Goal: Information Seeking & Learning: Understand process/instructions

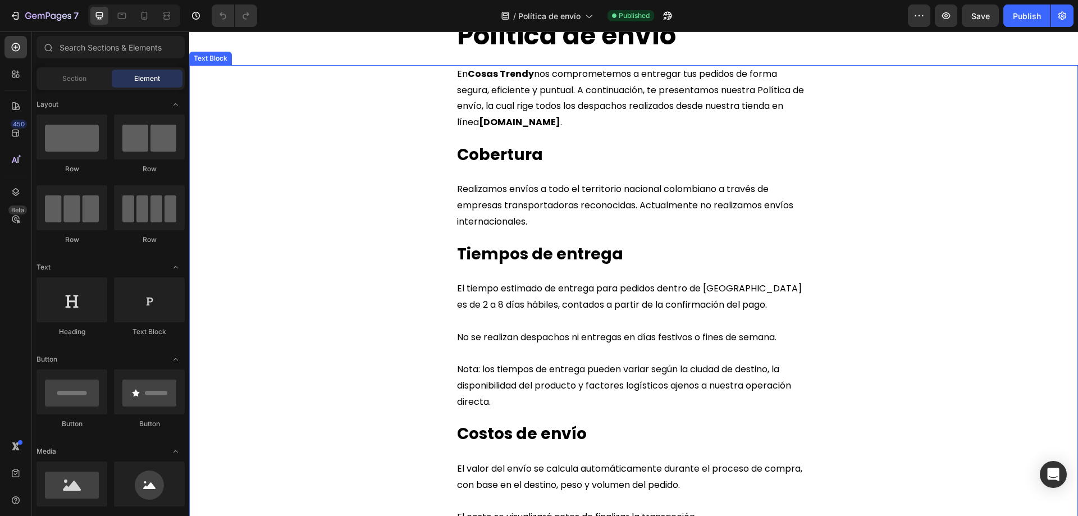
scroll to position [56, 0]
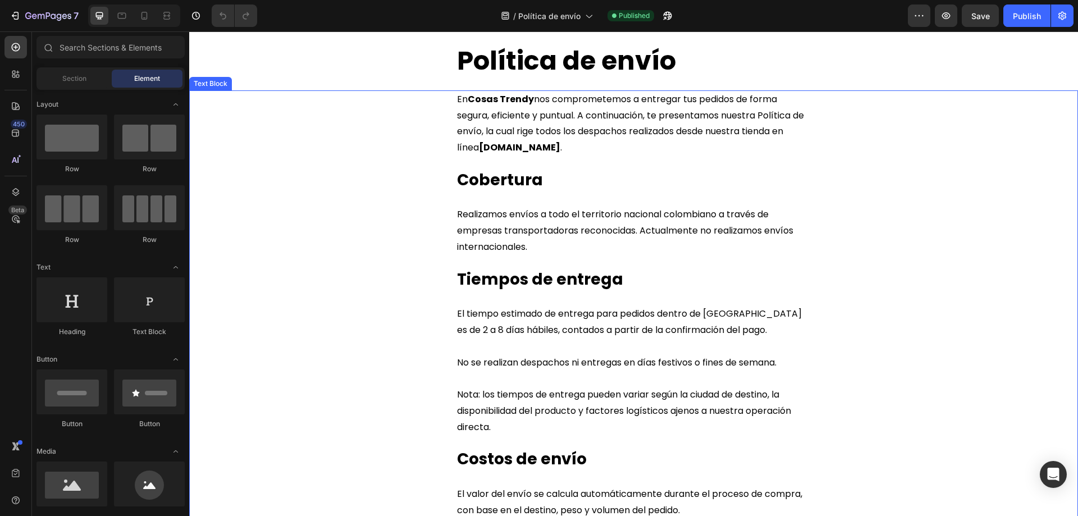
click at [463, 314] on span "El tiempo estimado de entrega para pedidos dentro de [GEOGRAPHIC_DATA] es de 2 …" at bounding box center [629, 321] width 345 height 29
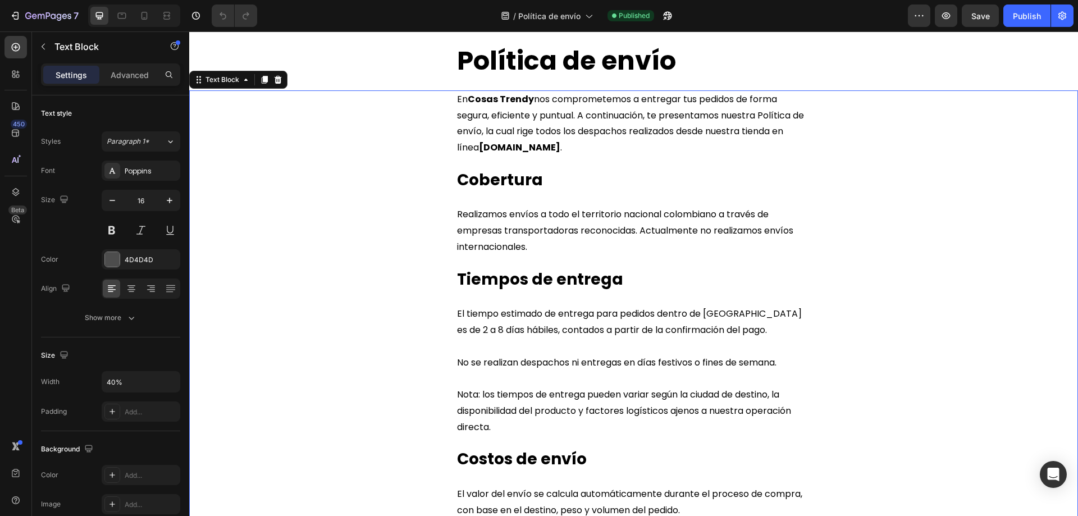
click at [478, 316] on span "El tiempo estimado de entrega para pedidos dentro de [GEOGRAPHIC_DATA] es de 2 …" at bounding box center [629, 321] width 345 height 29
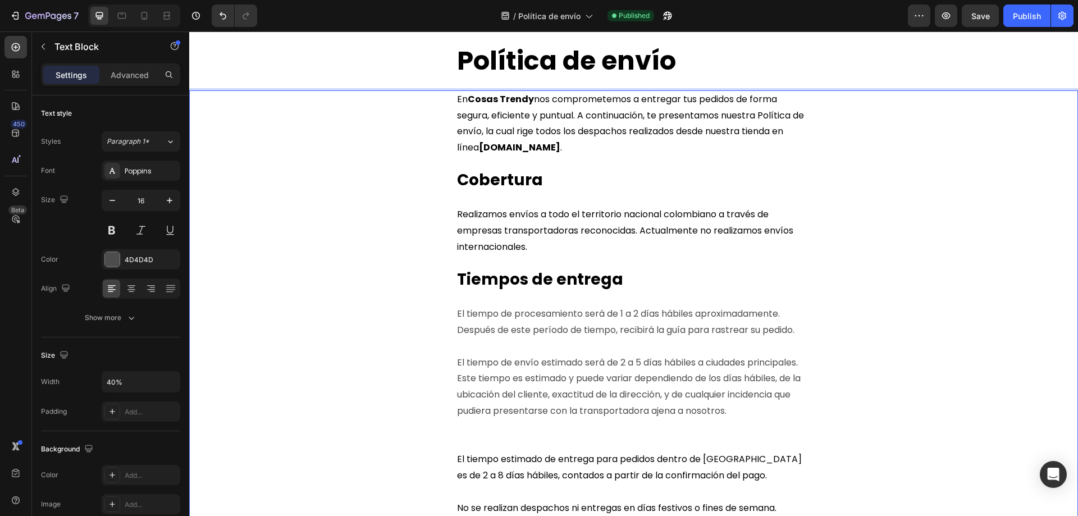
scroll to position [168, 0]
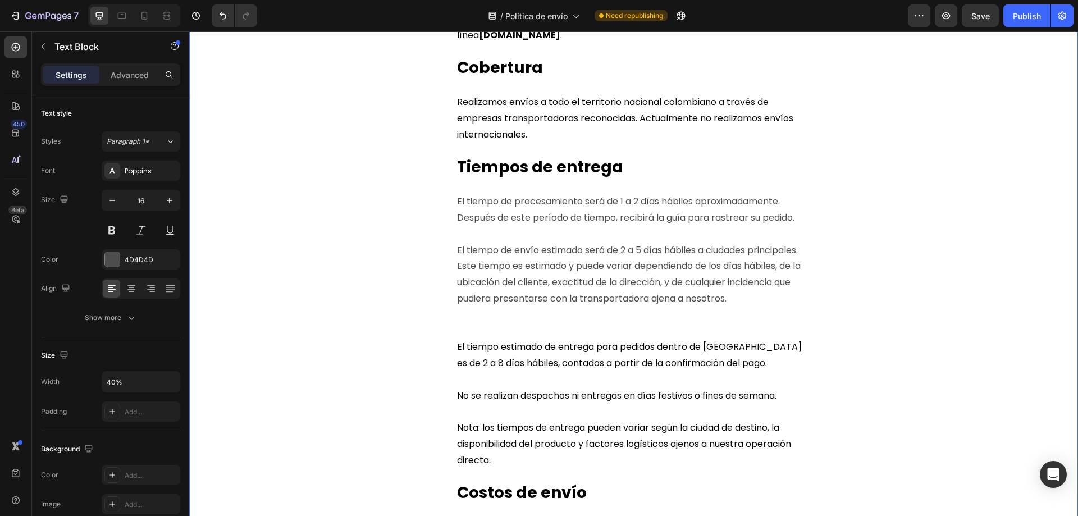
click at [585, 165] on strong "Tiempos de entrega" at bounding box center [540, 167] width 166 height 22
click at [527, 166] on strong "Tiempos de entrega" at bounding box center [540, 167] width 166 height 22
click at [457, 203] on p "El tiempo de procesamiento será de 1 a 2 días hábiles aproximadamente. Después …" at bounding box center [633, 210] width 353 height 33
drag, startPoint x: 585, startPoint y: 200, endPoint x: 584, endPoint y: 230, distance: 29.8
click at [585, 203] on p "El tiempo de procesamiento será de 1 a 2 días hábiles aproximadamente. Después …" at bounding box center [633, 210] width 353 height 33
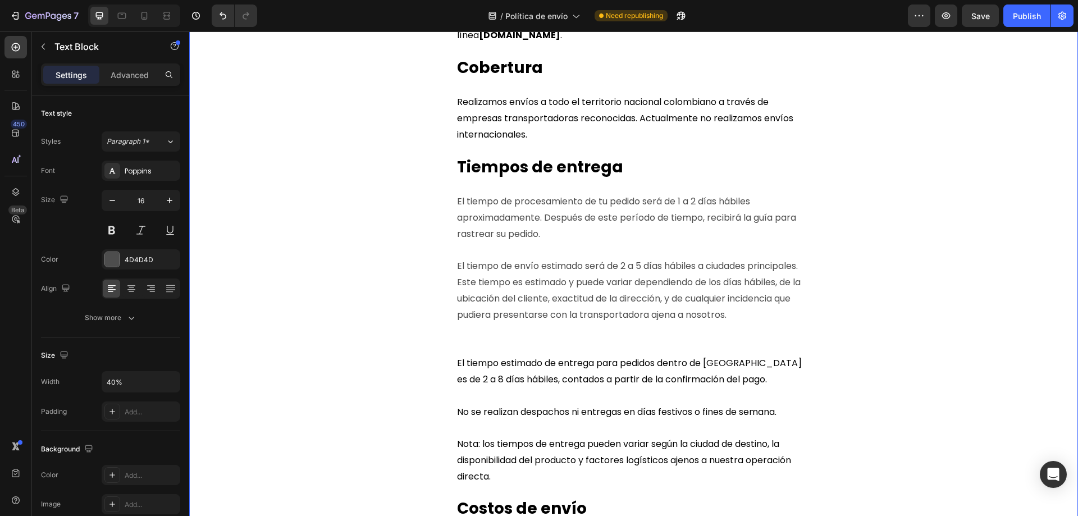
click at [701, 223] on p "El tiempo de procesamiento de tu pedido será de 1 a 2 días hábiles aproximadame…" at bounding box center [633, 218] width 353 height 48
drag, startPoint x: 706, startPoint y: 221, endPoint x: 703, endPoint y: 248, distance: 27.1
click at [706, 225] on p "El tiempo de procesamiento de tu pedido será de 1 a 2 días hábiles aproximadame…" at bounding box center [633, 218] width 353 height 48
click at [540, 219] on p "El tiempo de procesamiento de tu pedido será de 1 a 2 días hábiles aproximadame…" at bounding box center [633, 218] width 353 height 48
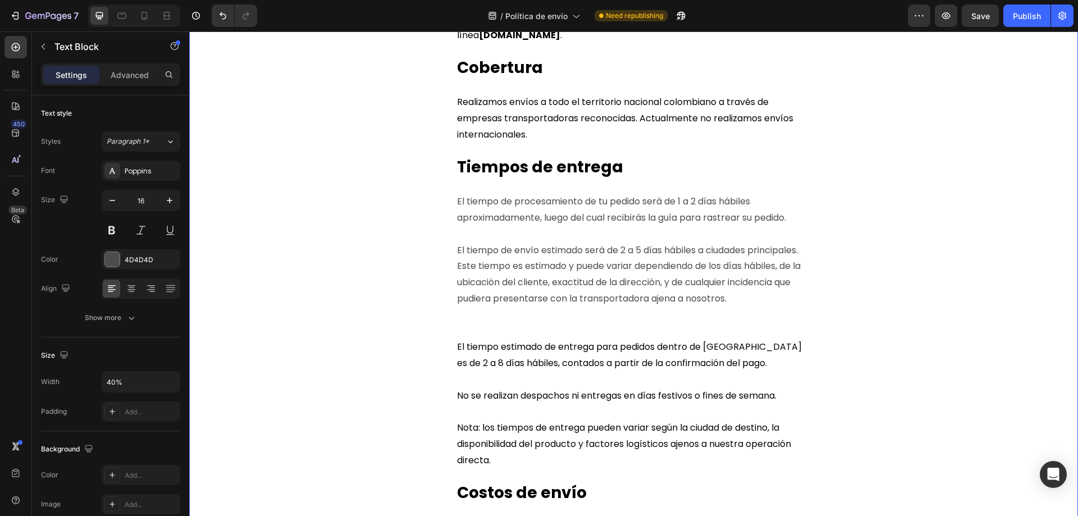
click at [708, 217] on p "El tiempo de procesamiento de tu pedido será de 1 a 2 días hábiles aproximadame…" at bounding box center [633, 210] width 353 height 33
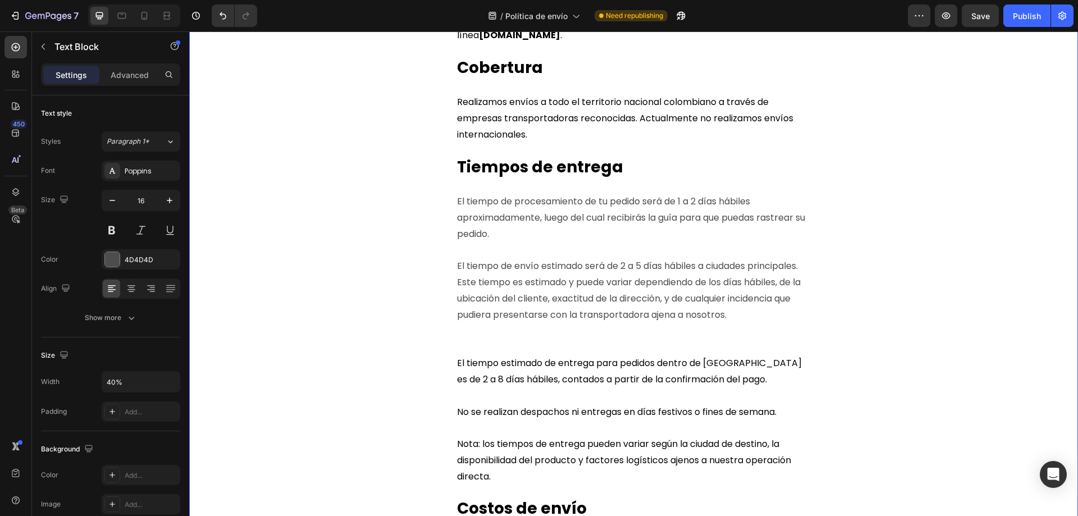
click at [459, 233] on p "El tiempo de procesamiento de tu pedido será de 1 a 2 días hábiles aproximadame…" at bounding box center [633, 218] width 353 height 48
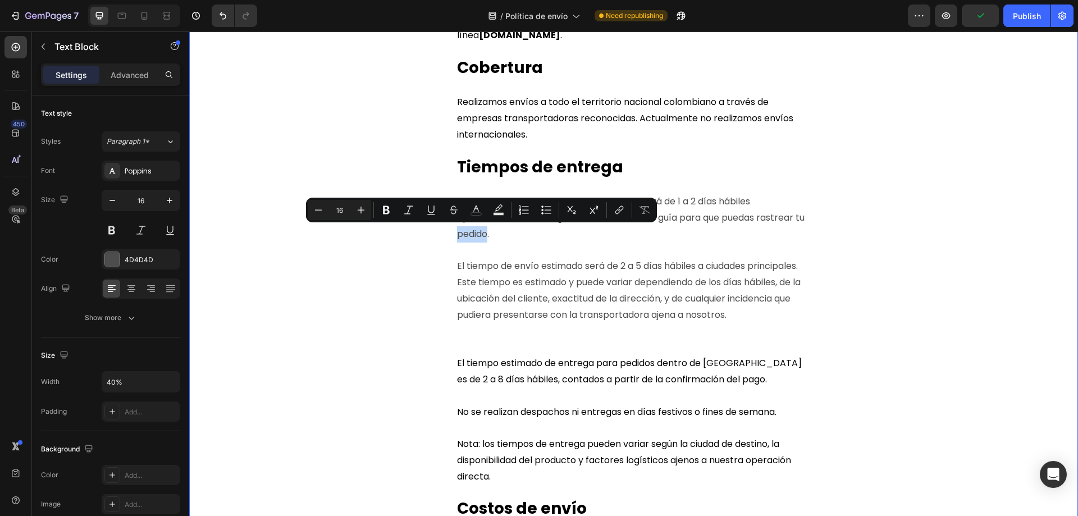
click at [494, 236] on p "El tiempo de procesamiento de tu pedido será de 1 a 2 días hábiles aproximadame…" at bounding box center [633, 218] width 353 height 48
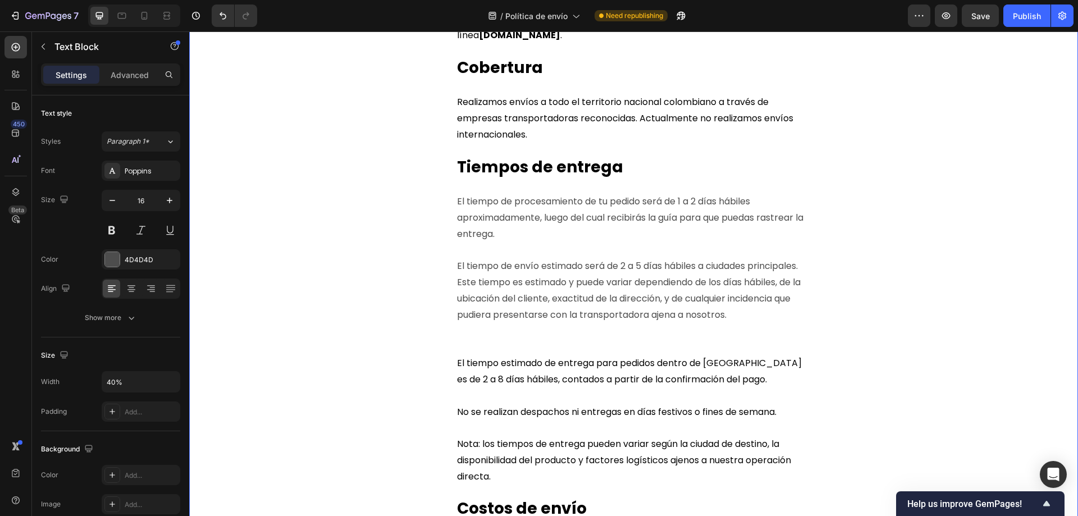
click at [463, 236] on p "El tiempo de procesamiento de tu pedido será de 1 a 2 días hábiles aproximadame…" at bounding box center [633, 218] width 353 height 48
click at [503, 236] on p "El tiempo de procesamiento de tu pedido será de 1 a 2 días hábiles aproximadame…" at bounding box center [633, 218] width 353 height 48
click at [766, 282] on p "El tiempo de envío estimado será de 2 a 5 días hábiles a ciudades principales. …" at bounding box center [633, 290] width 353 height 65
click at [505, 299] on p "El tiempo de envío estimado será de 2 a 5 días hábiles a ciudades principales. …" at bounding box center [633, 290] width 353 height 65
click at [596, 200] on p "El tiempo de procesamiento de tu pedido será de 1 a 2 días hábiles aproximadame…" at bounding box center [633, 218] width 353 height 48
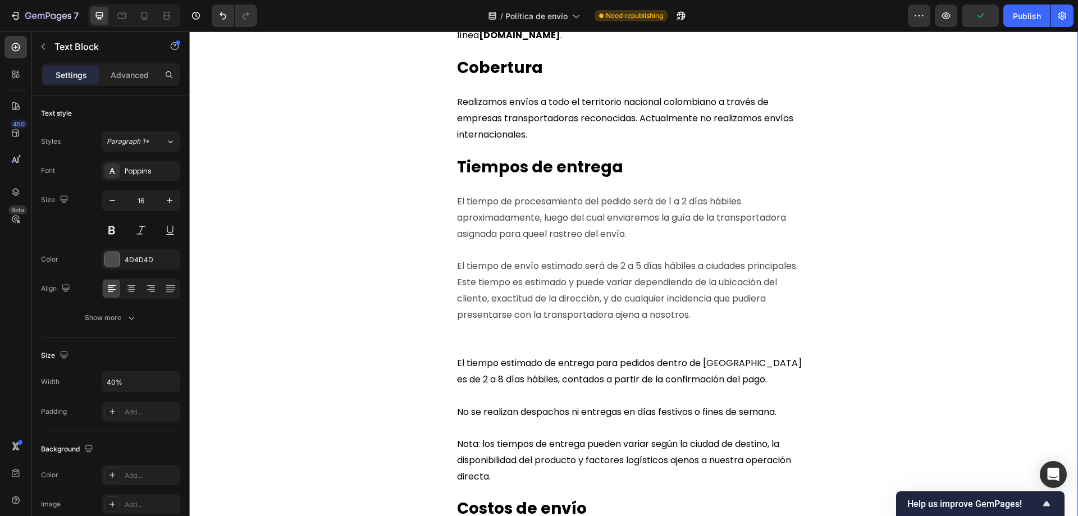
click at [542, 235] on p "El tiempo de procesamiento del pedido será de 1 a 2 días hábiles aproximadament…" at bounding box center [633, 218] width 353 height 48
click at [665, 217] on p "El tiempo de procesamiento del pedido será de 1 a 2 días hábiles aproximadament…" at bounding box center [633, 218] width 353 height 48
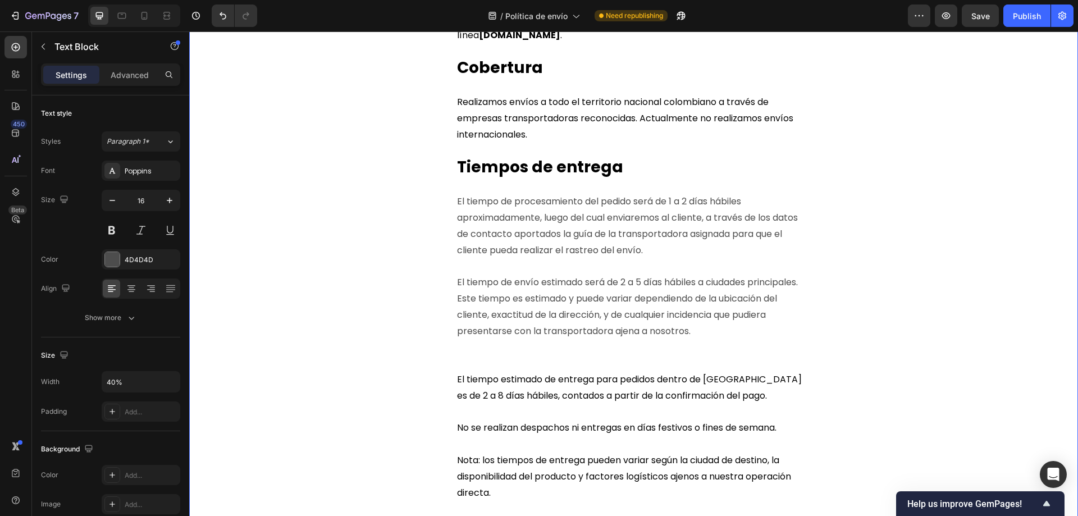
click at [561, 234] on p "El tiempo de procesamiento del pedido será de 1 a 2 días hábiles aproximadament…" at bounding box center [633, 226] width 353 height 65
click at [659, 250] on p "El tiempo de procesamiento del pedido será de 1 a 2 días hábiles aproximadament…" at bounding box center [633, 226] width 353 height 65
click at [585, 283] on p "El tiempo de envío estimado será de 2 a 5 días hábiles a ciudades principales. …" at bounding box center [633, 307] width 353 height 65
click at [501, 215] on p "El tiempo de procesamiento del pedido será de 1 a 2 días hábiles aproximadament…" at bounding box center [633, 226] width 353 height 65
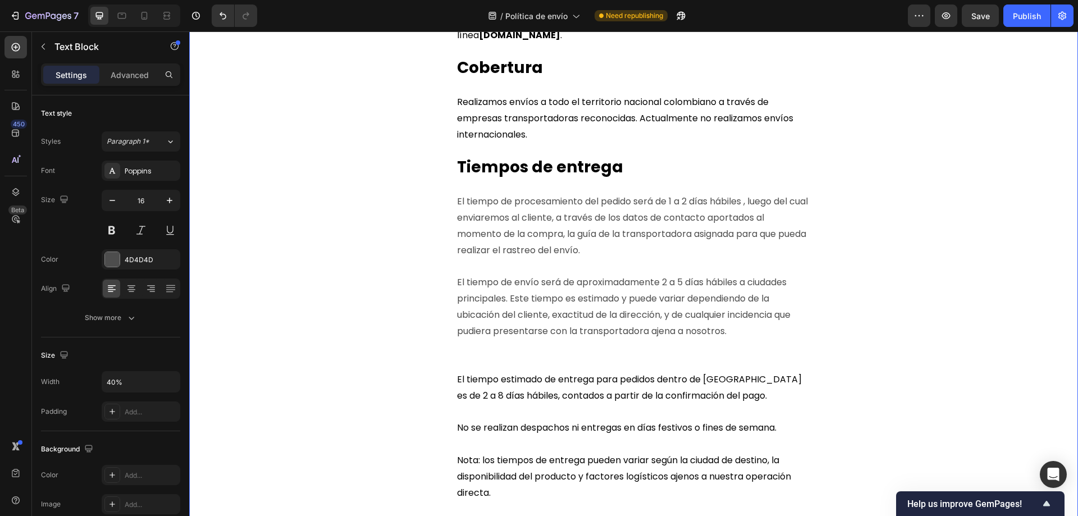
click at [671, 203] on p "El tiempo de procesamiento del pedido será de 1 a 2 días hábiles , luego del cu…" at bounding box center [633, 226] width 353 height 65
drag, startPoint x: 486, startPoint y: 218, endPoint x: 485, endPoint y: 234, distance: 16.3
click at [486, 218] on p "El tiempo de procesamiento del pedido será de aproximadamente 1 a 2 días hábile…" at bounding box center [633, 226] width 353 height 65
click at [625, 301] on p "El tiempo de envío será de aproximadamente 2 a 5 días hábiles a ciudades princi…" at bounding box center [633, 307] width 353 height 65
click at [617, 298] on p "El tiempo de envío será de aproximadamente 2 a 5 días hábiles a ciudades princi…" at bounding box center [633, 307] width 353 height 65
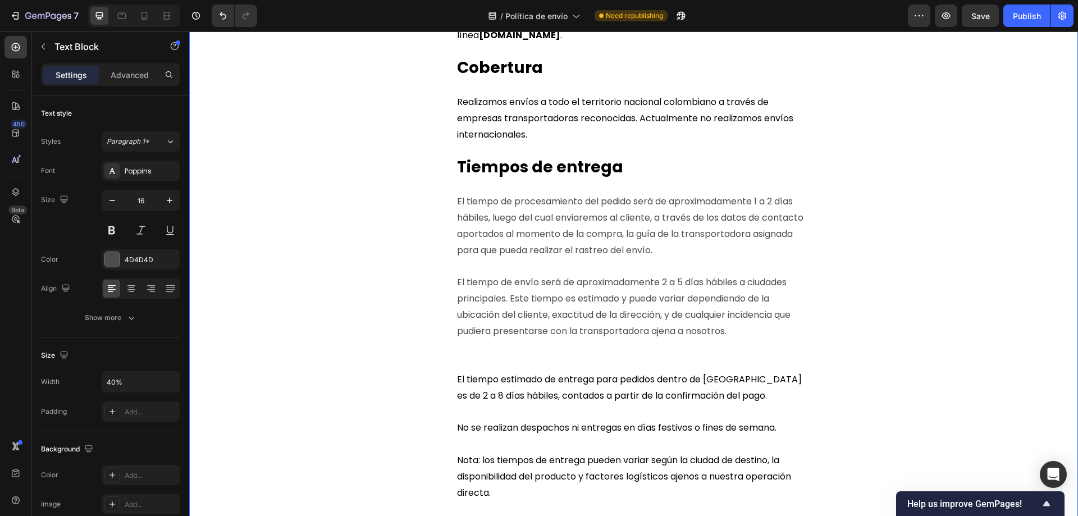
click at [740, 285] on p "El tiempo de envío será de aproximadamente 2 a 5 días hábiles a ciudades princi…" at bounding box center [633, 307] width 353 height 65
drag, startPoint x: 629, startPoint y: 302, endPoint x: 625, endPoint y: 326, distance: 24.5
click at [629, 302] on p "El tiempo de envío será de aproximadamente 2 a 5 días hábiles a ciudades princi…" at bounding box center [633, 307] width 353 height 65
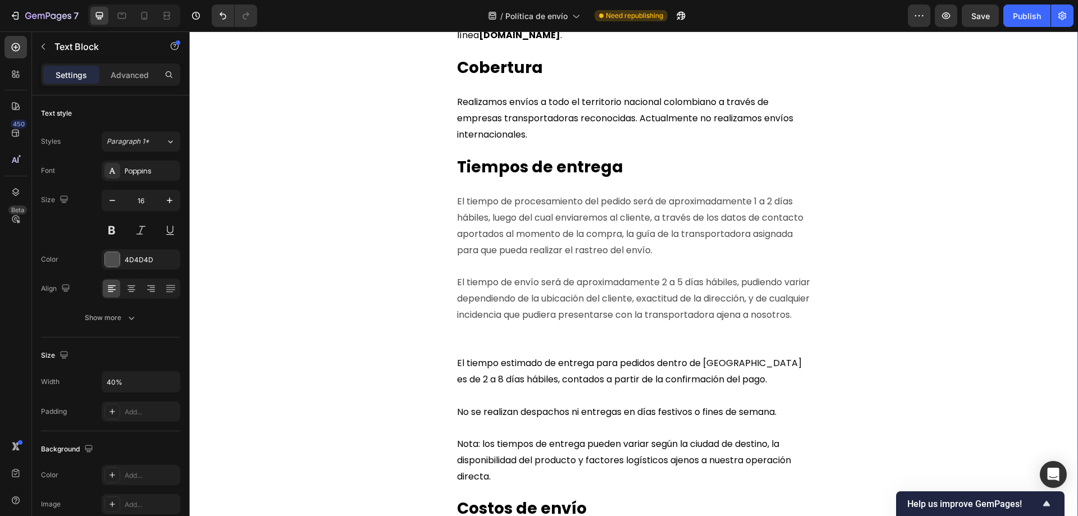
click at [557, 297] on p "El tiempo de envío será de aproximadamente 2 a 5 días hábiles, pudiendo variar …" at bounding box center [633, 299] width 353 height 48
click at [492, 323] on p "El tiempo de envío será de aproximadamente 2 a 5 días hábiles, pudiendo variar …" at bounding box center [633, 299] width 353 height 48
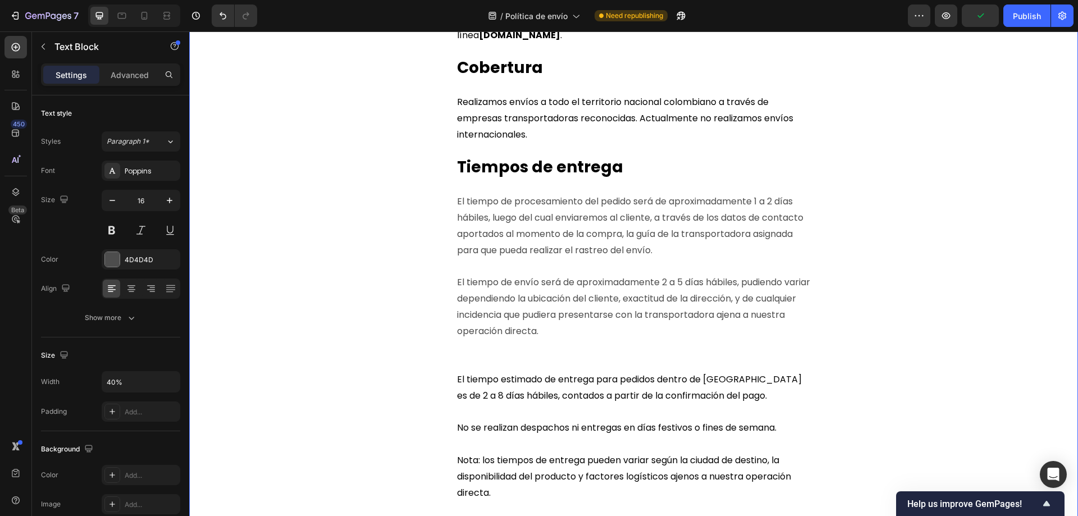
click at [546, 298] on p "El tiempo de envío será de aproximadamente 2 a 5 días hábiles, pudiendo variar …" at bounding box center [633, 307] width 353 height 65
click at [545, 379] on span "El tiempo estimado de entrega para pedidos dentro de [GEOGRAPHIC_DATA] es de 2 …" at bounding box center [629, 387] width 345 height 29
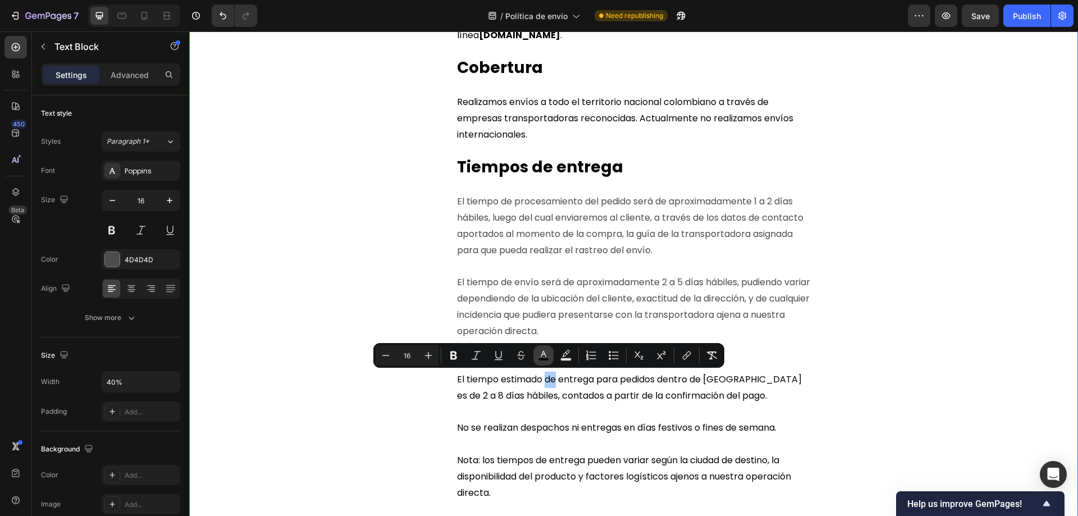
click at [541, 354] on icon "Editor contextual toolbar" at bounding box center [543, 355] width 11 height 11
type input "000000"
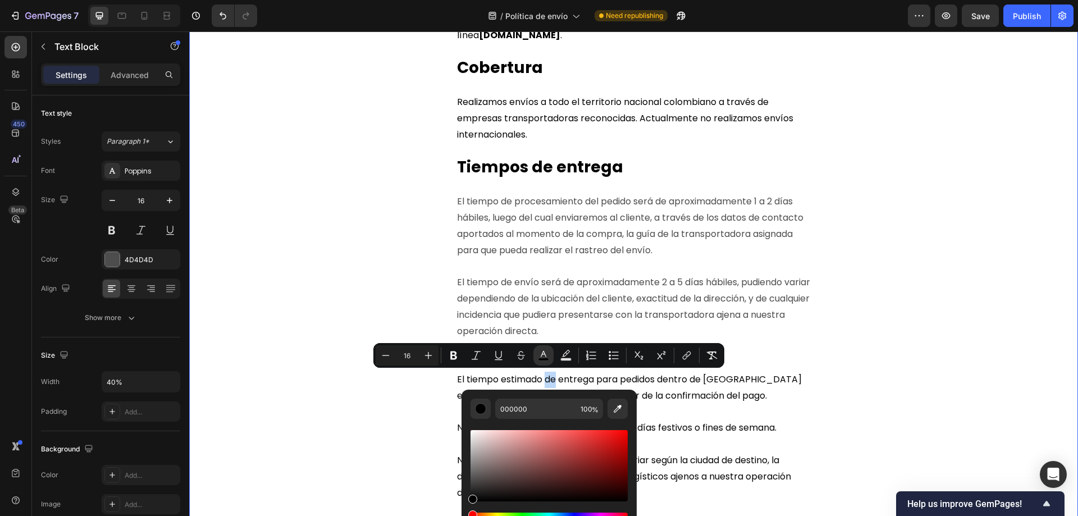
click at [555, 313] on p "El tiempo de envío será de aproximadamente 2 a 5 días hábiles, pudiendo variar …" at bounding box center [633, 307] width 353 height 65
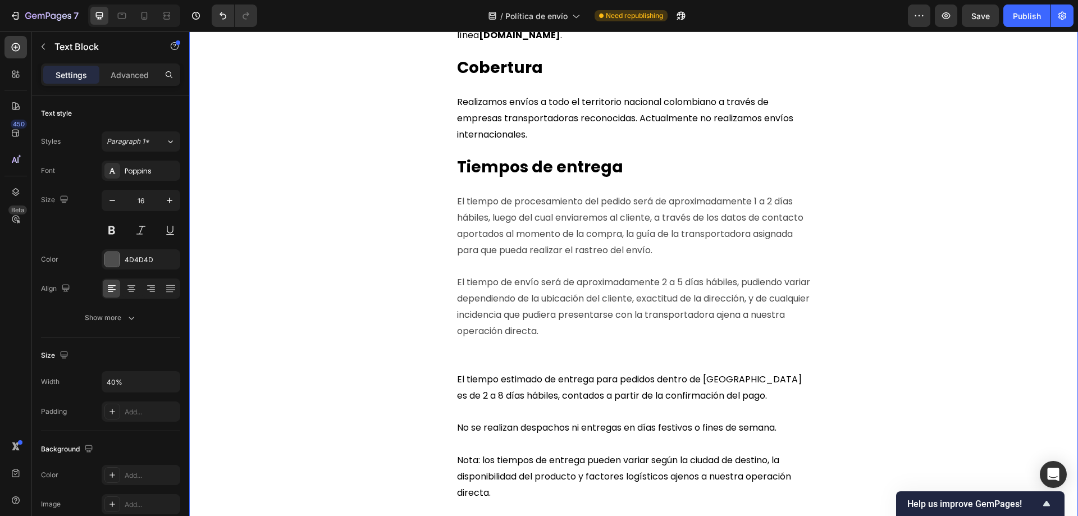
click at [575, 334] on p "El tiempo de envío será de aproximadamente 2 a 5 días hábiles, pudiendo variar …" at bounding box center [633, 307] width 353 height 65
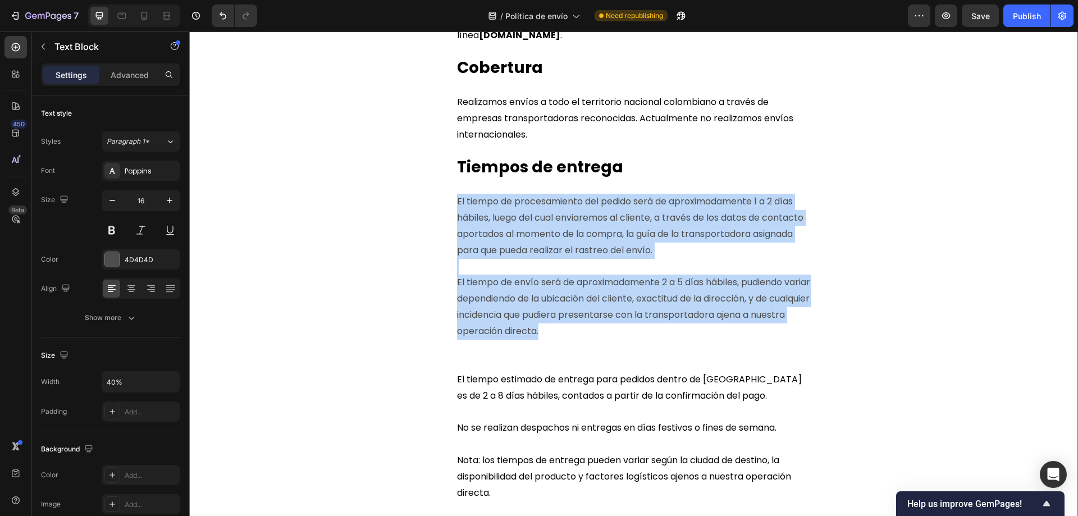
click at [457, 202] on p "El tiempo de procesamiento del pedido será de aproximadamente 1 a 2 días hábile…" at bounding box center [633, 226] width 353 height 65
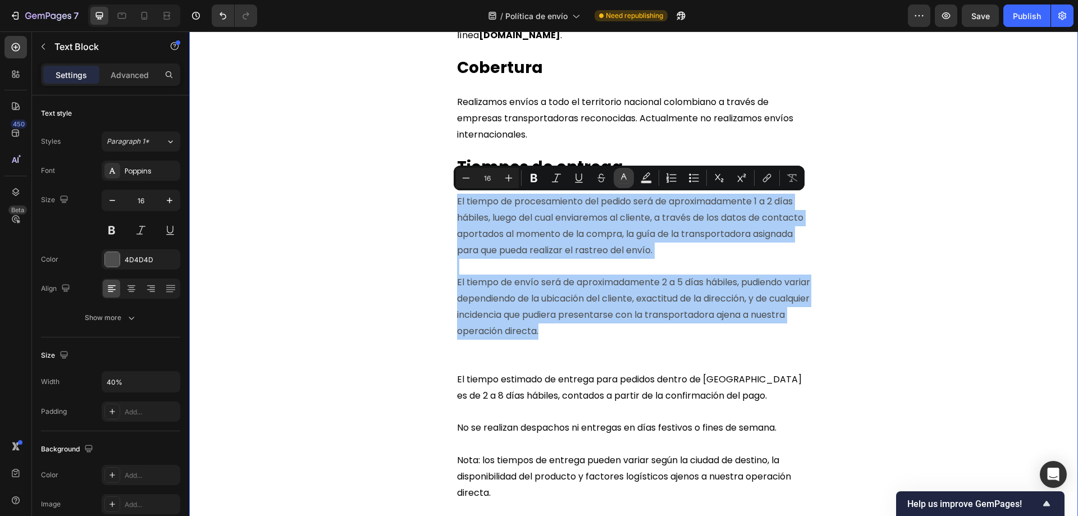
click at [628, 173] on icon "Editor contextual toolbar" at bounding box center [623, 177] width 11 height 11
type input "4D4D4D"
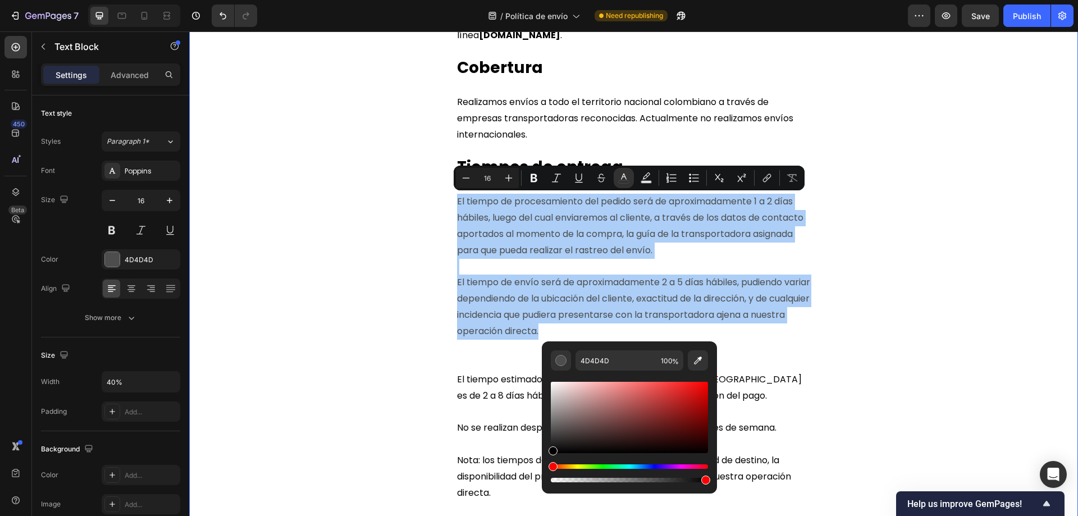
drag, startPoint x: 554, startPoint y: 436, endPoint x: 547, endPoint y: 458, distance: 22.6
click at [547, 458] on div "4D4D4D 100 %" at bounding box center [629, 412] width 175 height 143
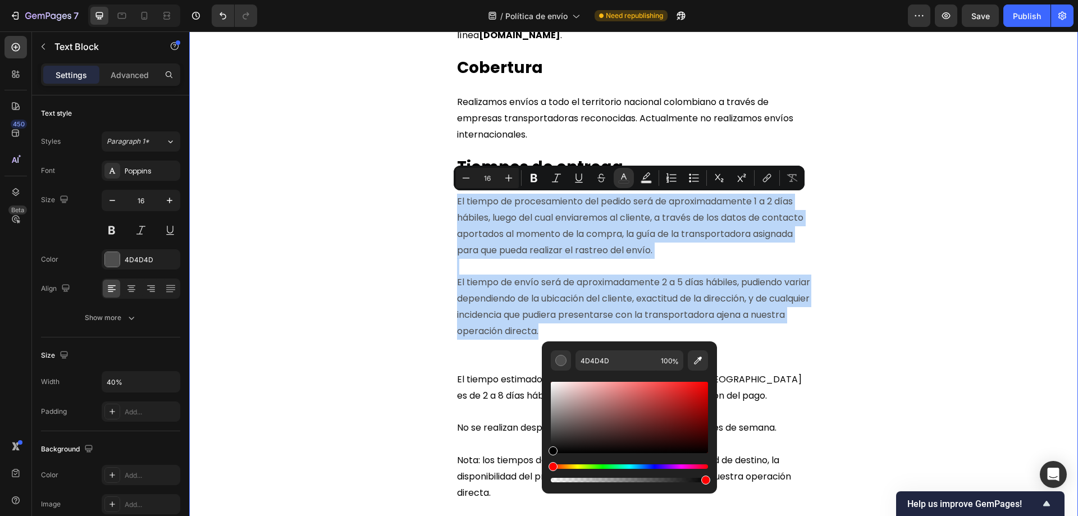
type input "000000"
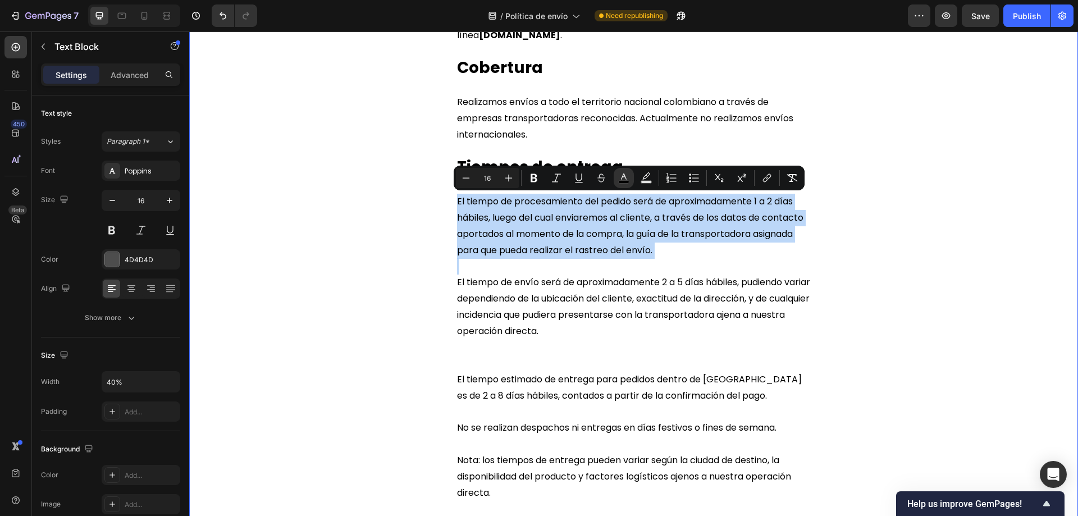
click at [690, 350] on p "Rich Text Editor. Editing area: main" at bounding box center [633, 347] width 353 height 16
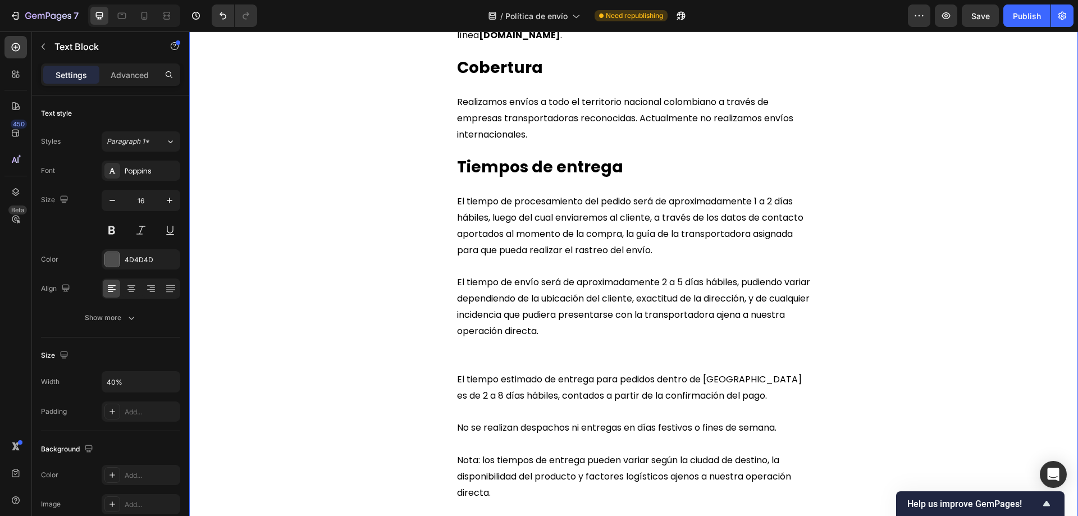
click at [667, 251] on span "El tiempo de procesamiento del pedido será de aproximadamente 1 a 2 días hábile…" at bounding box center [630, 225] width 346 height 61
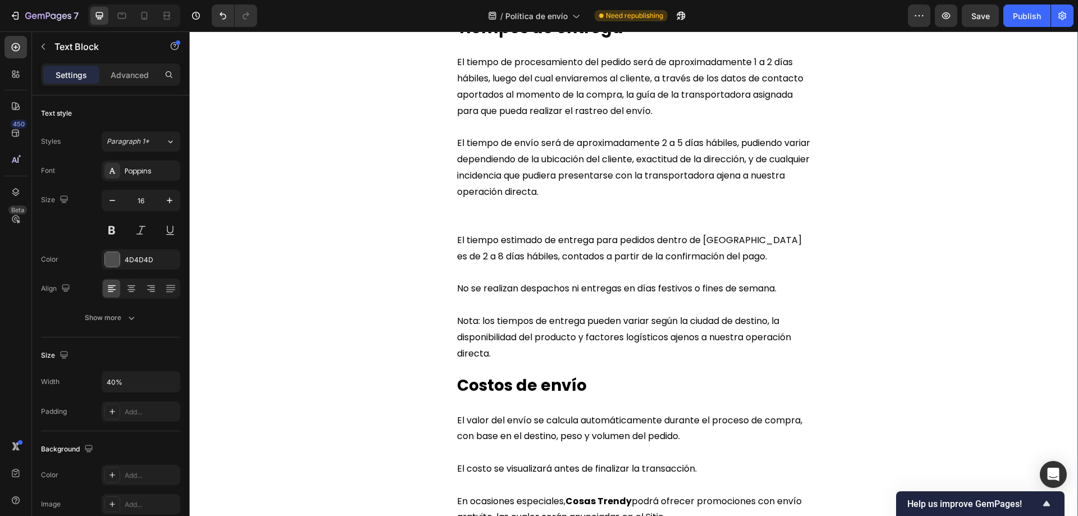
scroll to position [337, 0]
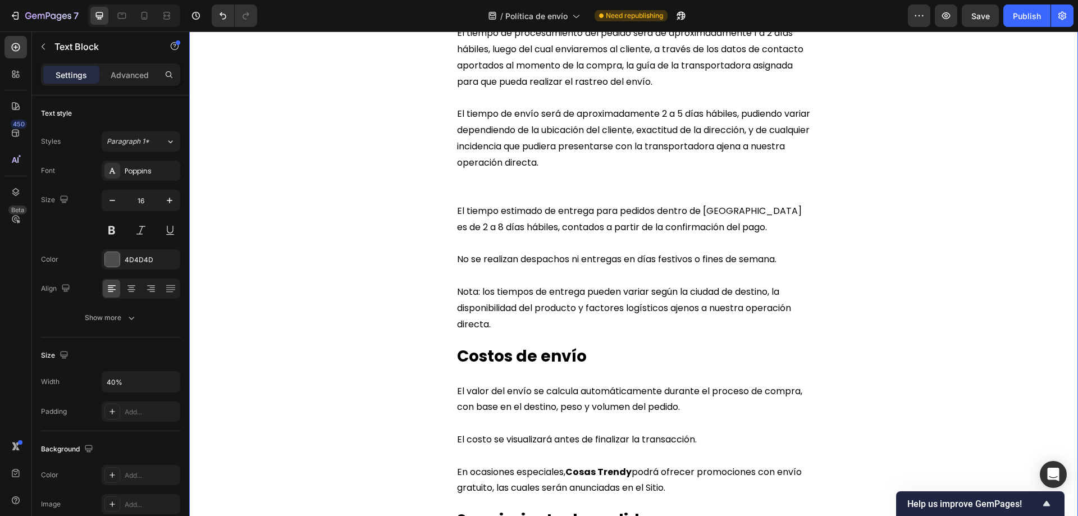
click at [734, 228] on p "El tiempo estimado de entrega para pedidos dentro de [GEOGRAPHIC_DATA] es de 2 …" at bounding box center [633, 227] width 353 height 48
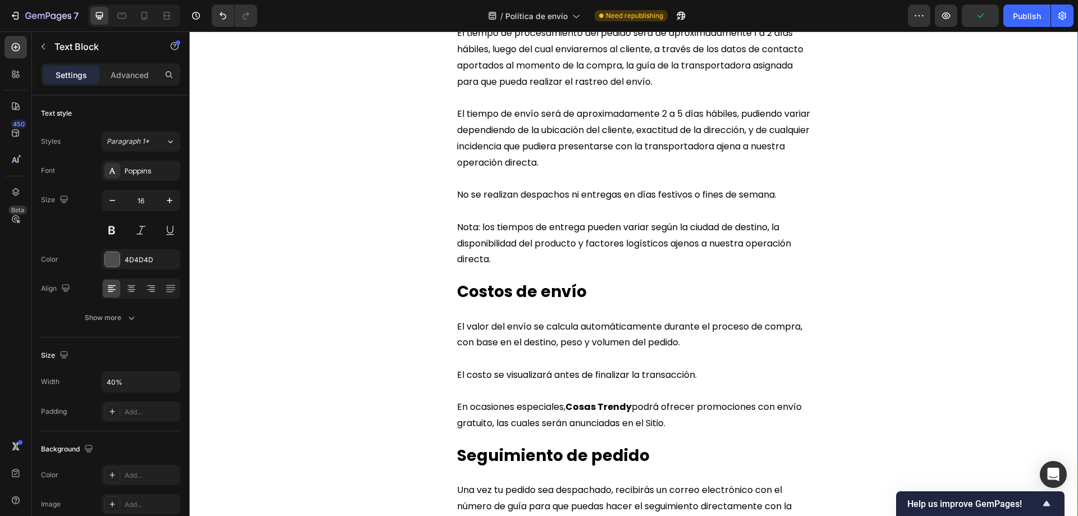
click at [503, 264] on p "Nota: los tiempos de entrega pueden variar según la ciudad de destino, la dispo…" at bounding box center [633, 252] width 353 height 65
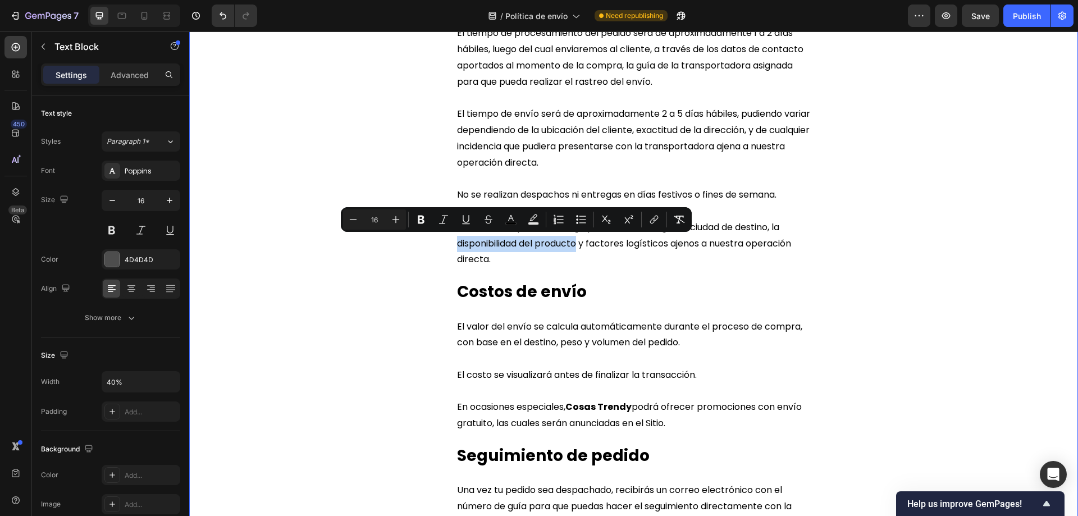
drag, startPoint x: 457, startPoint y: 244, endPoint x: 577, endPoint y: 245, distance: 120.7
click at [577, 245] on span "Nota: los tiempos de entrega pueden variar según la ciudad de destino, la dispo…" at bounding box center [624, 243] width 334 height 45
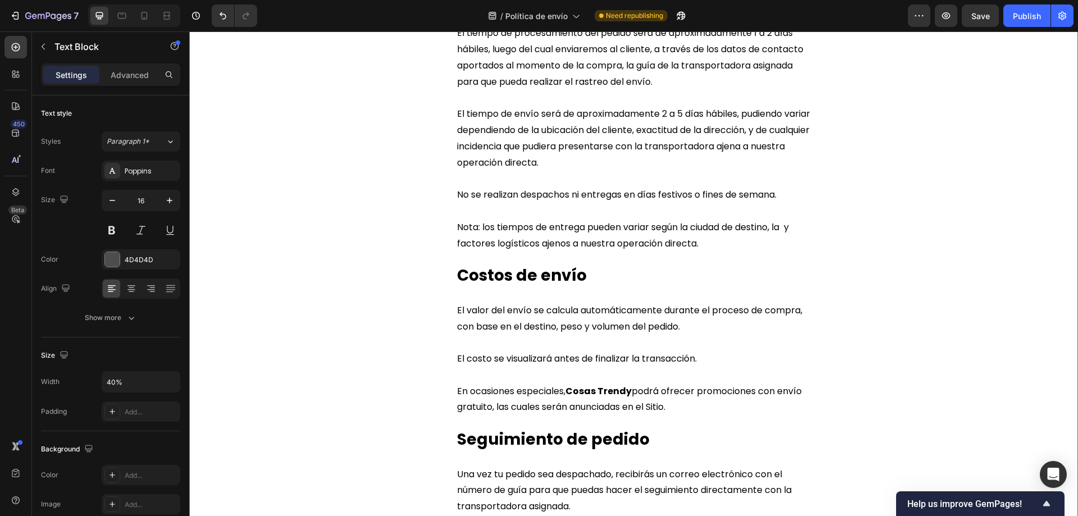
click at [560, 130] on span "El tiempo de envío será de aproximadamente 2 a 5 días hábiles, pudiendo variar …" at bounding box center [633, 137] width 353 height 61
click at [563, 132] on span "El tiempo de envío será de aproximadamente 2 a 5 días hábiles, pudiendo variar …" at bounding box center [633, 137] width 353 height 61
drag, startPoint x: 565, startPoint y: 144, endPoint x: 565, endPoint y: 160, distance: 15.7
click at [565, 146] on span "El tiempo de envío será de aproximadamente 2 a 5 días hábiles, pudiendo variar …" at bounding box center [633, 137] width 353 height 61
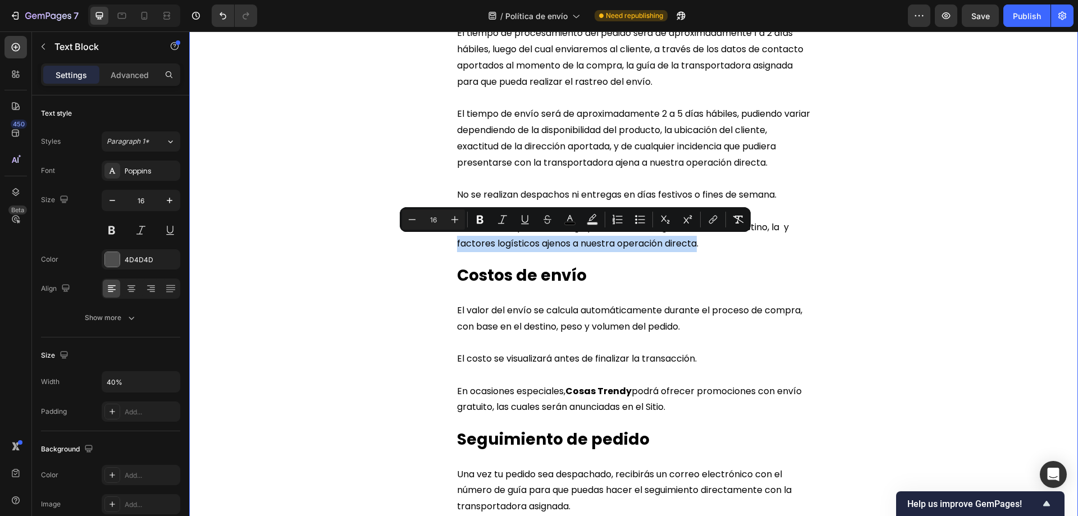
drag, startPoint x: 456, startPoint y: 244, endPoint x: 697, endPoint y: 247, distance: 241.5
click at [697, 247] on span "Nota: los tiempos de entrega pueden variar según la ciudad de destino, la y fac…" at bounding box center [623, 235] width 332 height 29
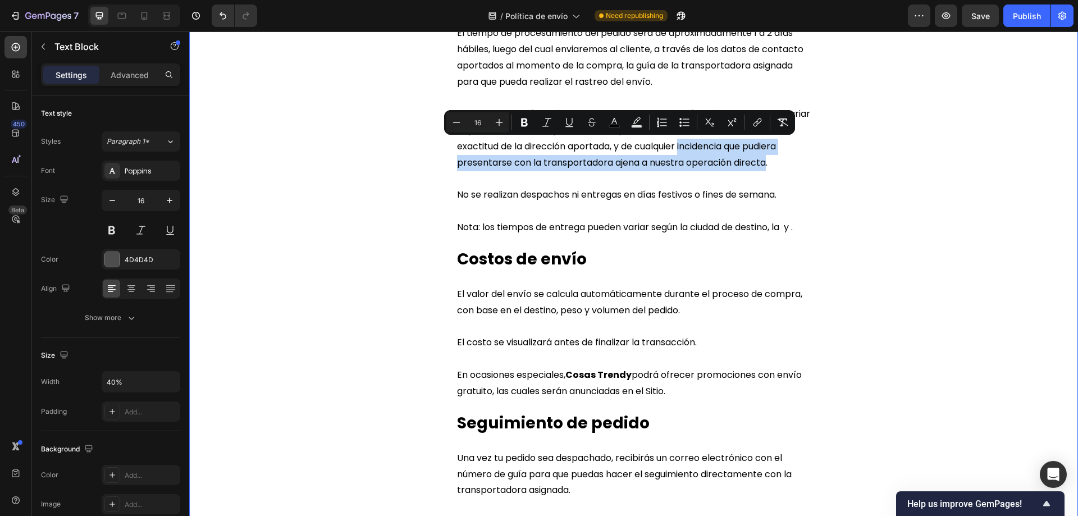
drag, startPoint x: 682, startPoint y: 148, endPoint x: 767, endPoint y: 166, distance: 86.8
click at [767, 166] on span "El tiempo de envío será de aproximadamente 2 a 5 días hábiles, pudiendo variar …" at bounding box center [633, 137] width 353 height 61
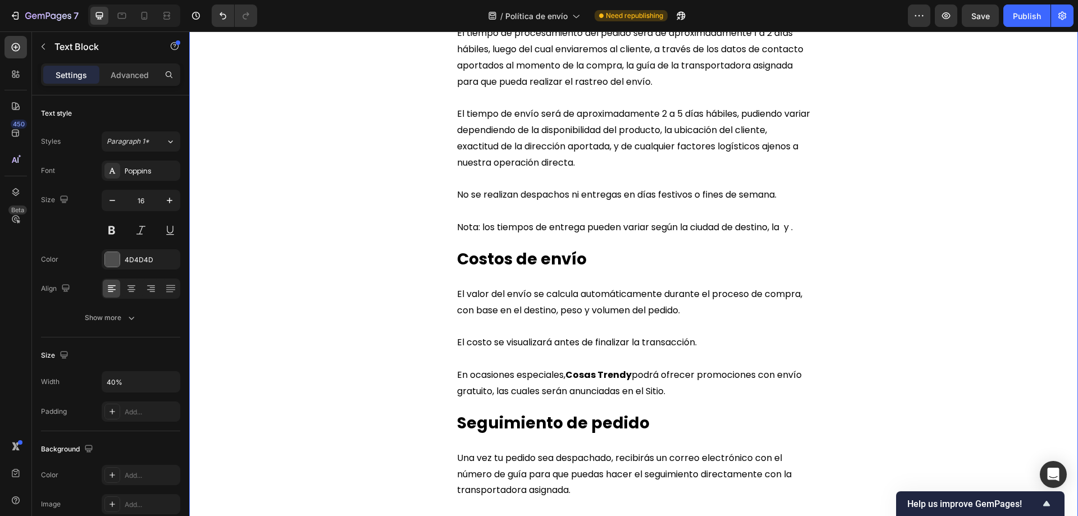
click at [710, 145] on span "El tiempo de envío será de aproximadamente 2 a 5 días hábiles, pudiendo variar …" at bounding box center [633, 137] width 353 height 61
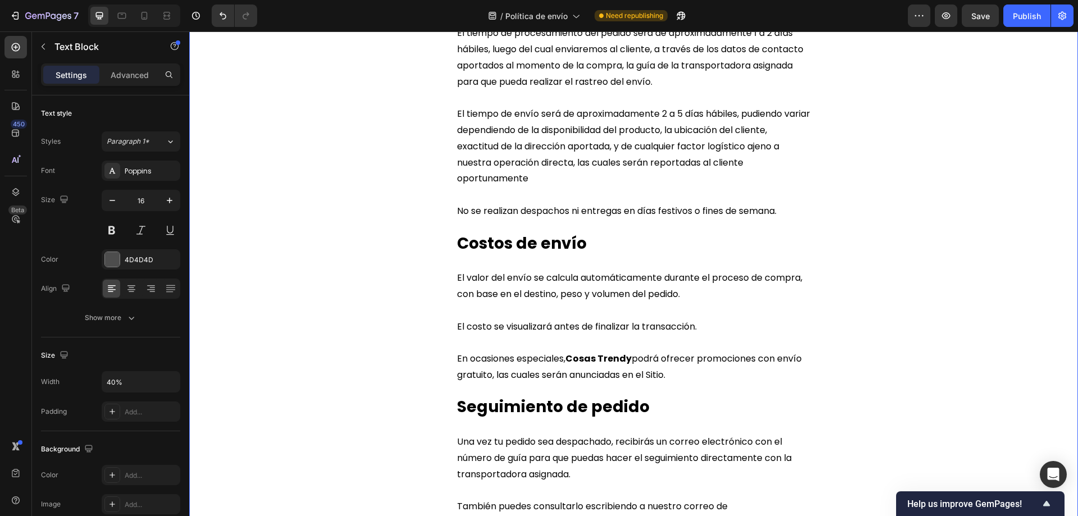
click at [482, 177] on span "El tiempo de envío será de aproximadamente 2 a 5 días hábiles, pudiendo variar …" at bounding box center [633, 145] width 353 height 77
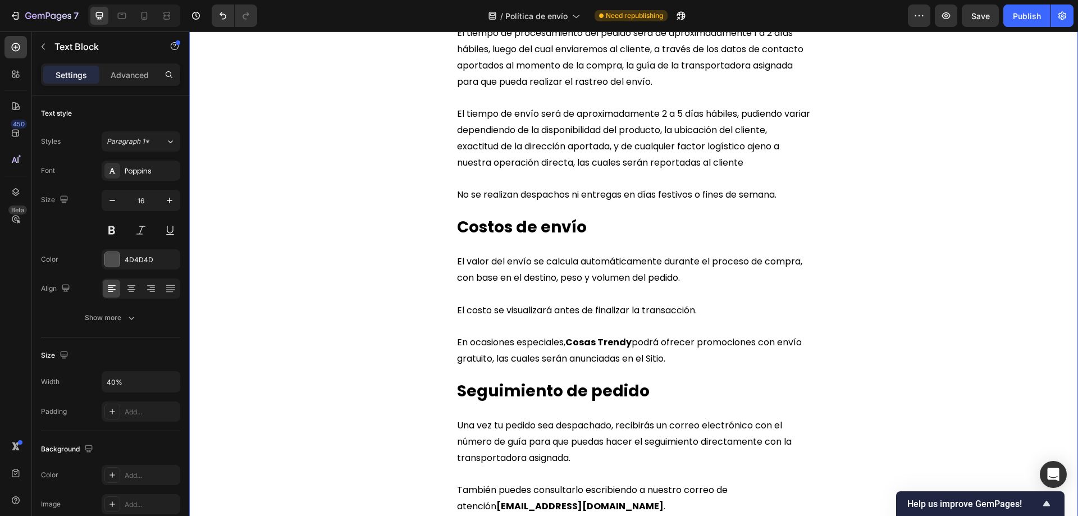
click at [714, 163] on span "El tiempo de envío será de aproximadamente 2 a 5 días hábiles, pudiendo variar …" at bounding box center [633, 137] width 353 height 61
click at [705, 162] on span "El tiempo de envío será de aproximadamente 2 a 5 días hábiles, pudiendo variar …" at bounding box center [633, 137] width 353 height 61
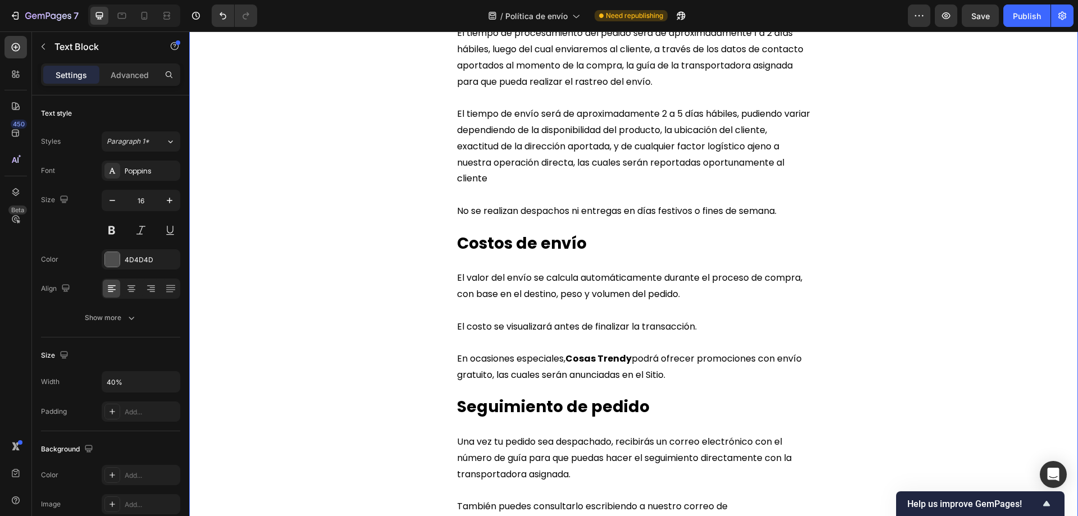
click at [625, 162] on span "El tiempo de envío será de aproximadamente 2 a 5 días hábiles, pudiendo variar …" at bounding box center [633, 145] width 353 height 77
click at [490, 177] on p "El tiempo de envío será de aproximadamente 2 a 5 días hábiles, pudiendo variar …" at bounding box center [633, 154] width 353 height 97
drag, startPoint x: 499, startPoint y: 65, endPoint x: 664, endPoint y: 61, distance: 164.6
click at [664, 61] on span "El tiempo de procesamiento del pedido será de aproximadamente 1 a 2 días hábile…" at bounding box center [630, 56] width 346 height 61
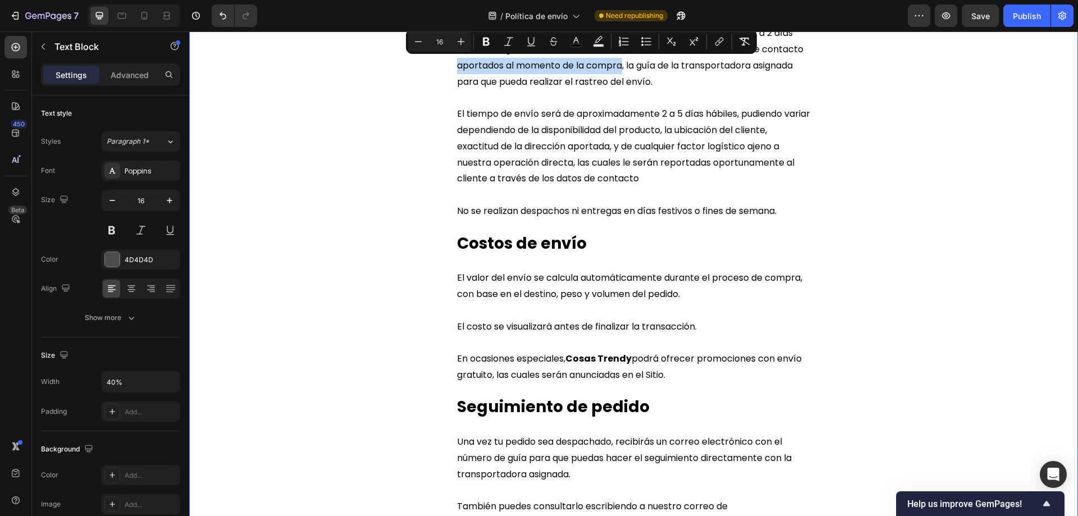
copy span "aportados al momento de la compra"
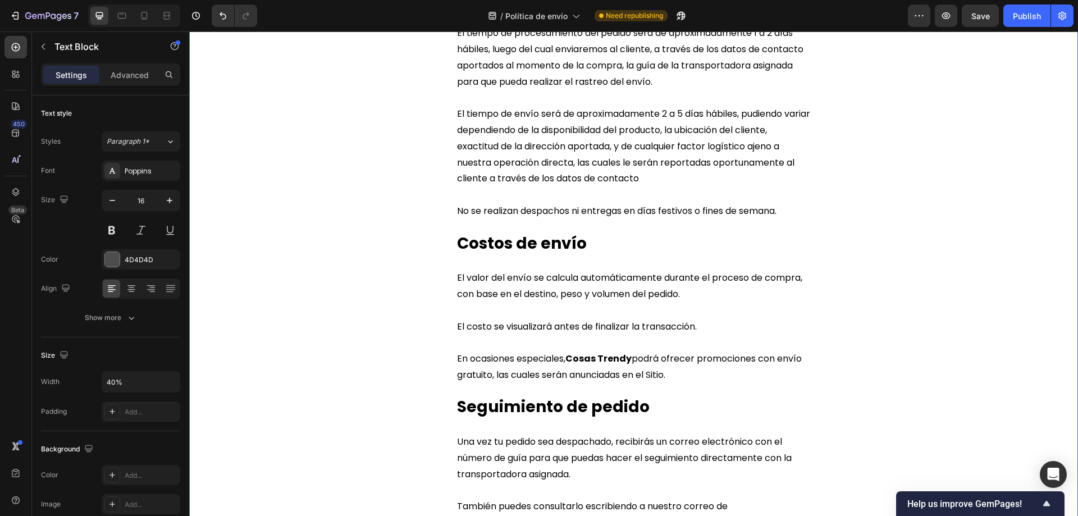
click at [644, 177] on p "El tiempo de envío será de aproximadamente 2 a 5 días hábiles, pudiendo variar …" at bounding box center [633, 154] width 353 height 97
click at [574, 167] on span "El tiempo de envío será de aproximadamente 2 a 5 días hábiles, pudiendo variar …" at bounding box center [633, 145] width 353 height 77
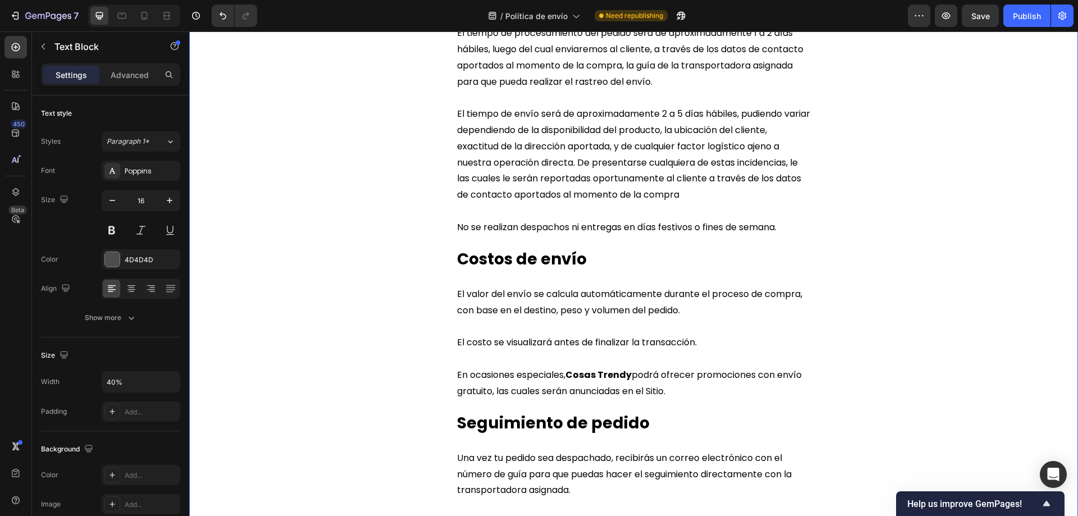
click at [512, 180] on span "El tiempo de envío será de aproximadamente 2 a 5 días hábiles, pudiendo variar …" at bounding box center [633, 154] width 353 height 94
drag, startPoint x: 637, startPoint y: 195, endPoint x: 632, endPoint y: 212, distance: 18.1
click at [637, 194] on p "El tiempo de envío será de aproximadamente 2 a 5 días hábiles, pudiendo variar …" at bounding box center [633, 162] width 353 height 113
click at [1015, 15] on div "Publish" at bounding box center [1027, 16] width 28 height 12
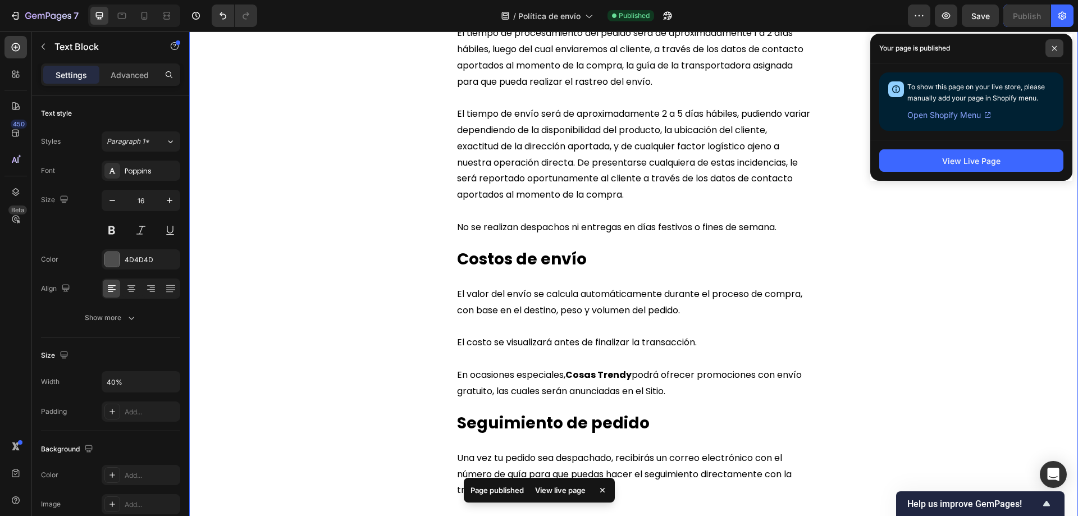
click at [1053, 45] on icon at bounding box center [1055, 48] width 6 height 6
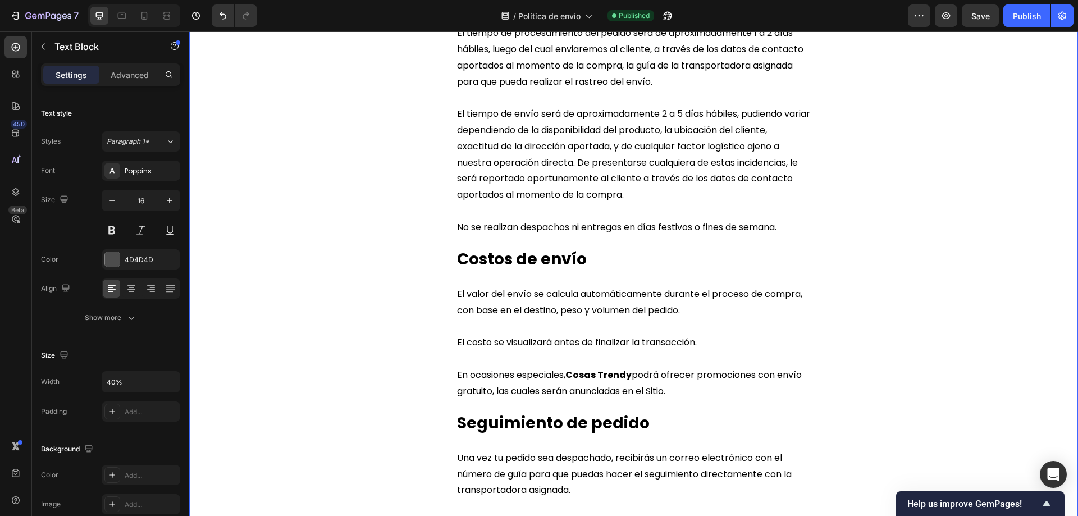
scroll to position [449, 0]
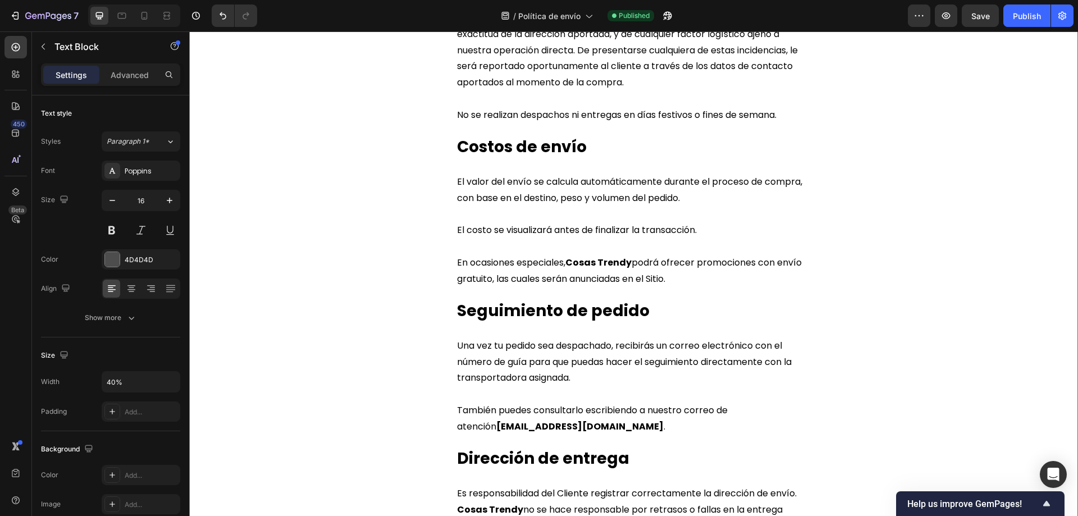
click at [500, 200] on span "El valor del envío se calcula automáticamente durante el proceso de compra, con…" at bounding box center [629, 189] width 345 height 29
click at [517, 198] on span "El valor del envío se calcula automáticamente durante el proceso de compra, con…" at bounding box center [629, 189] width 345 height 29
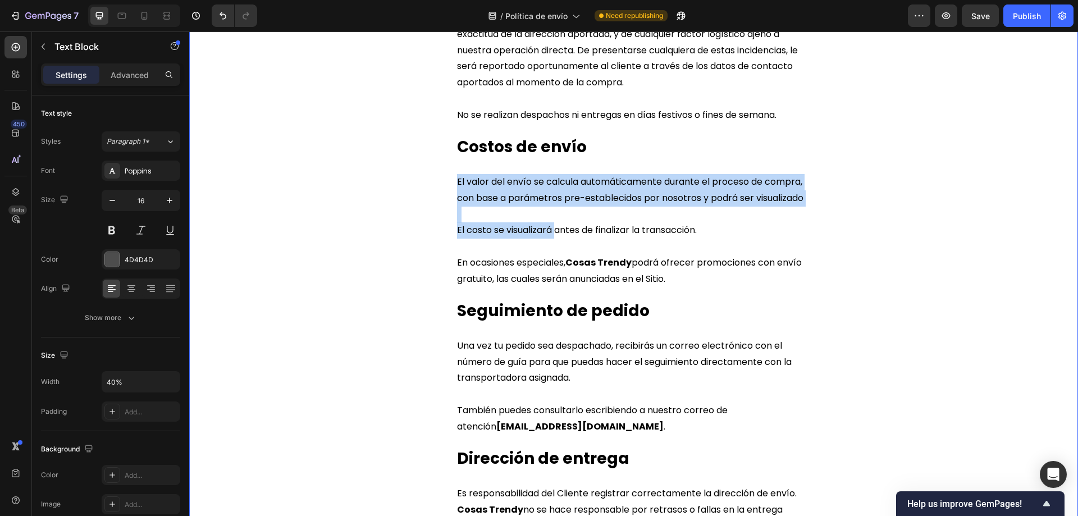
click at [554, 236] on span "El costo se visualizará antes de finalizar la transacción." at bounding box center [577, 229] width 240 height 13
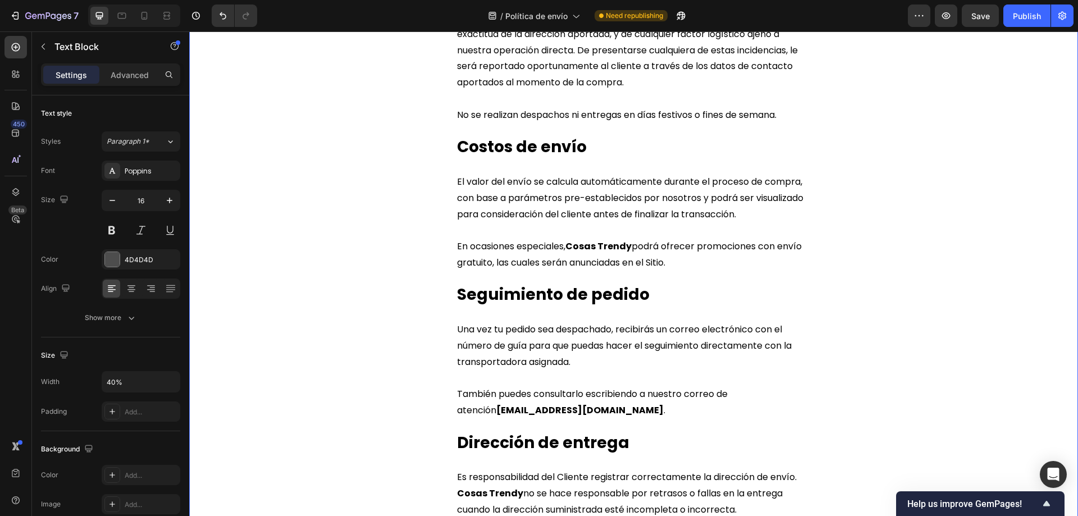
click at [569, 247] on strong "Cosas Trendy" at bounding box center [598, 246] width 66 height 13
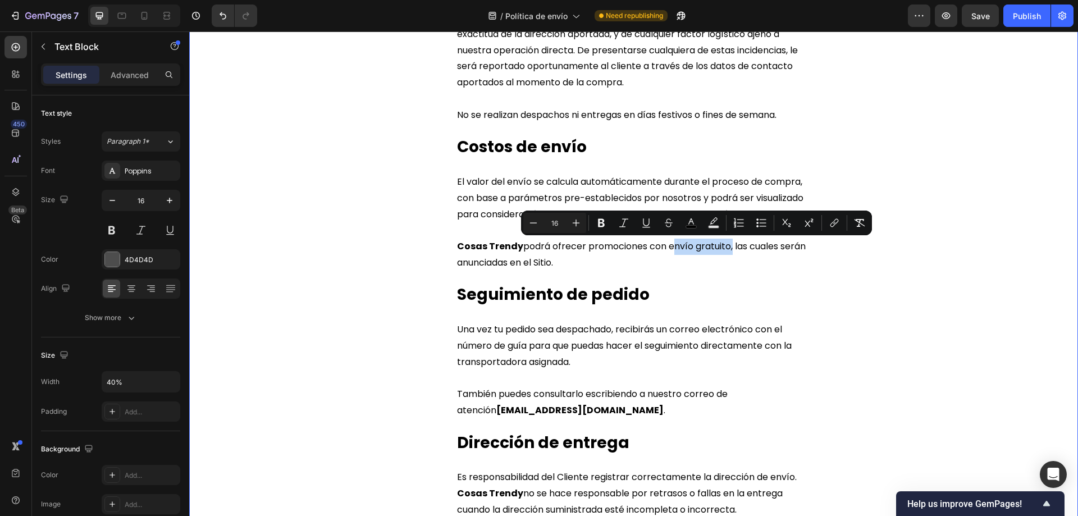
drag, startPoint x: 666, startPoint y: 248, endPoint x: 728, endPoint y: 248, distance: 62.3
click at [728, 248] on span "Cosas Trendy podrá ofrecer promociones con envío gratuito, las cuales serán anu…" at bounding box center [631, 254] width 349 height 29
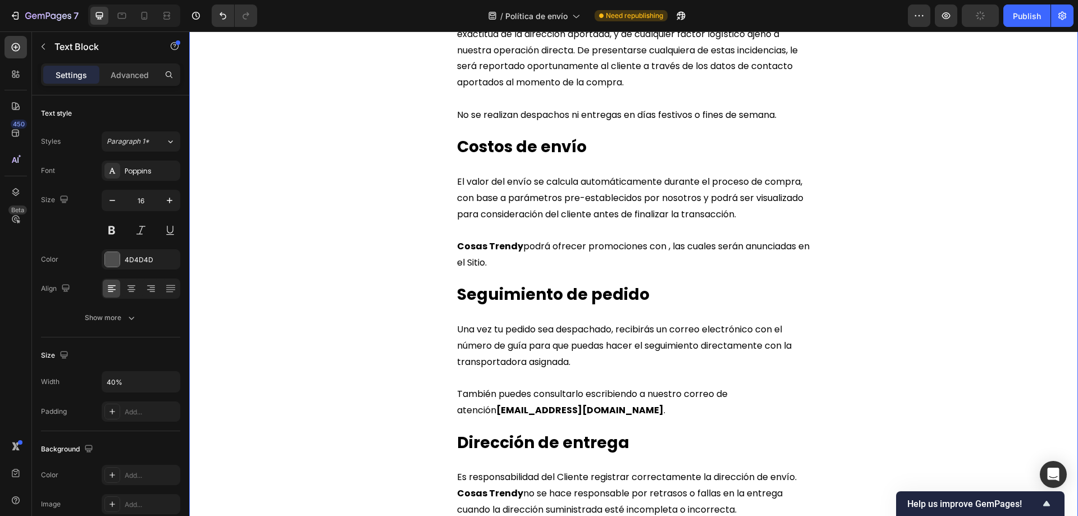
drag, startPoint x: 582, startPoint y: 247, endPoint x: 587, endPoint y: 289, distance: 42.9
click at [582, 247] on span "Cosas Trendy podrá ofrecer promociones con , las cuales serán anunciadas en el …" at bounding box center [633, 254] width 353 height 29
click at [610, 245] on span "Cosas Trendy podrá ofrecer envío gratuito promociones con , las cuales serán an…" at bounding box center [632, 254] width 351 height 29
drag, startPoint x: 760, startPoint y: 249, endPoint x: 749, endPoint y: 270, distance: 23.9
click at [760, 251] on span "En determinadas circunstancias podemos ofrecer envío gratuito, las cuales serán…" at bounding box center [624, 254] width 334 height 29
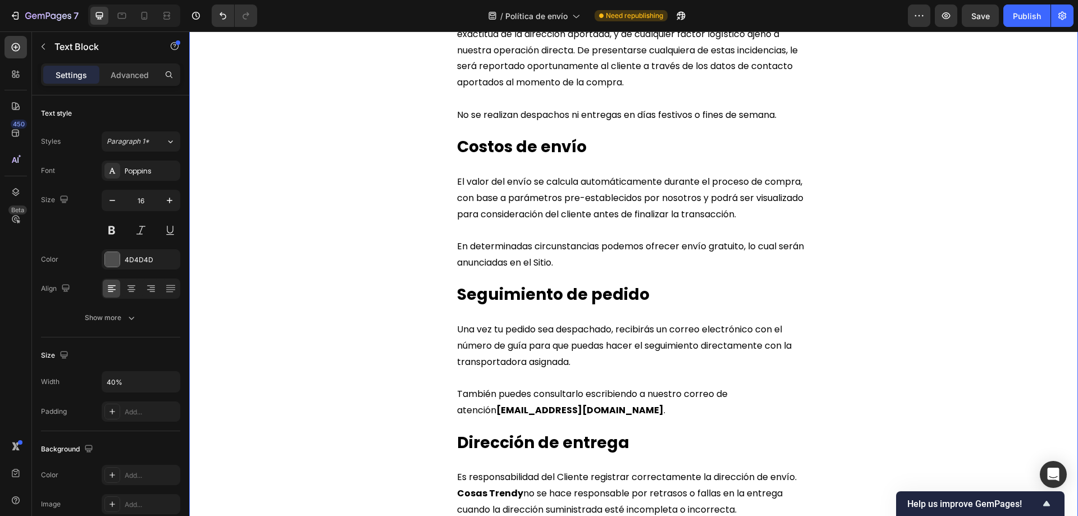
click at [480, 264] on span "En determinadas circunstancias podemos ofrecer envío gratuito, lo cual serán an…" at bounding box center [630, 254] width 347 height 29
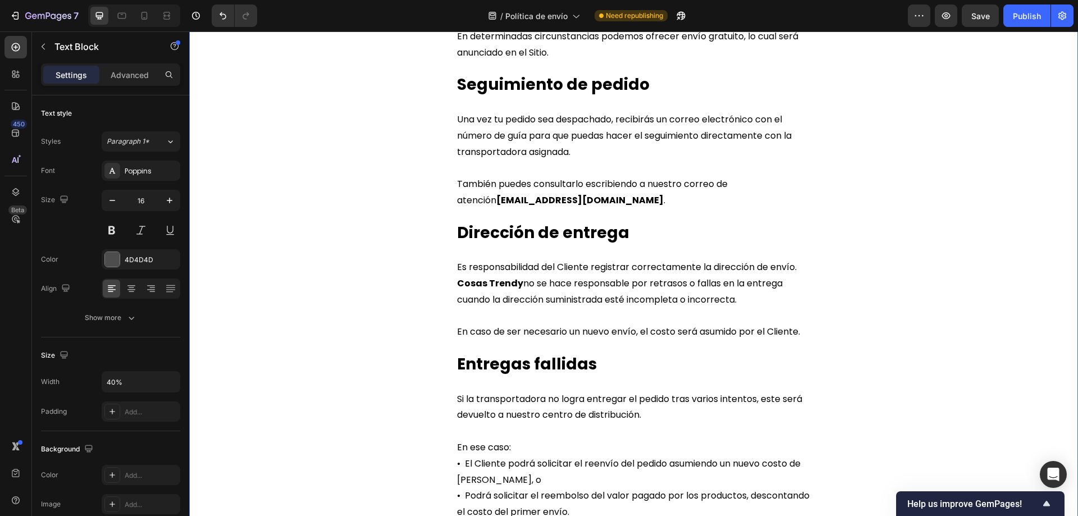
scroll to position [674, 0]
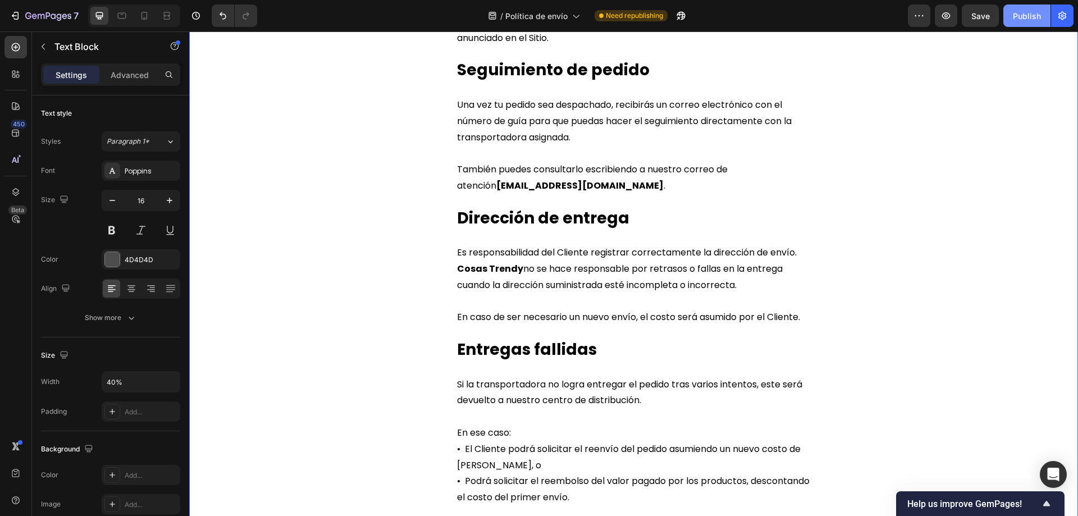
drag, startPoint x: 1032, startPoint y: 20, endPoint x: 719, endPoint y: 227, distance: 374.9
click at [1032, 20] on div "Publish" at bounding box center [1027, 16] width 28 height 12
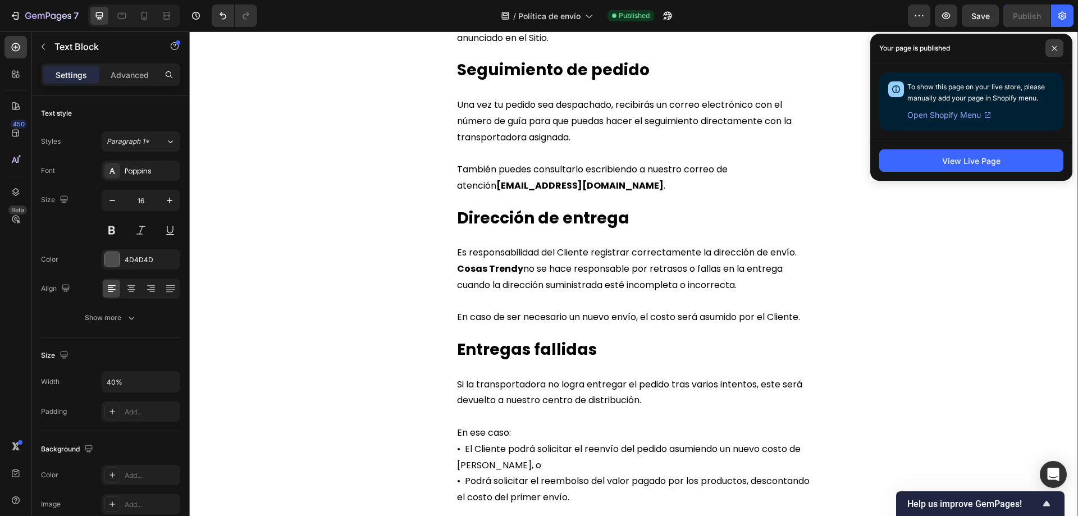
click at [1053, 51] on span at bounding box center [1055, 48] width 18 height 18
